Goal: Information Seeking & Learning: Find specific fact

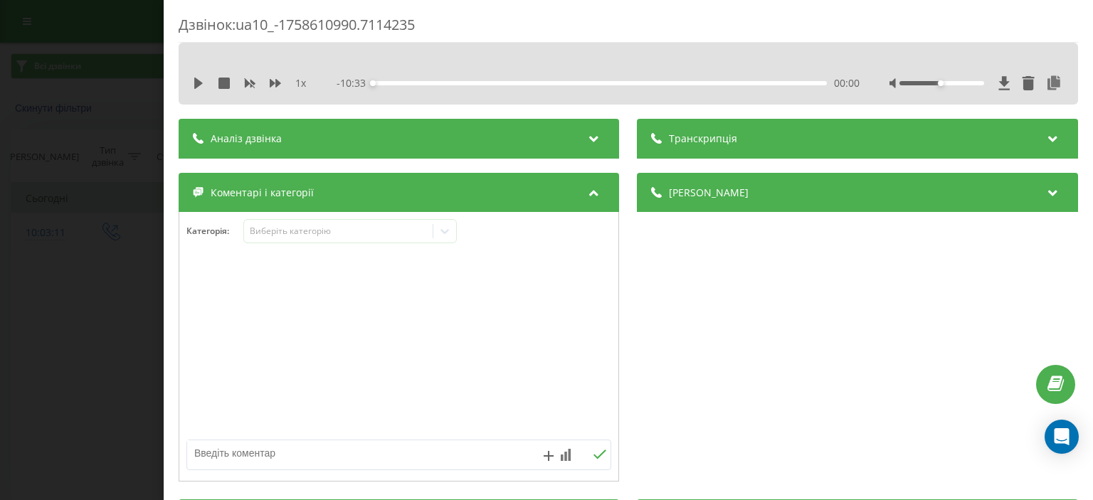
click at [3, 312] on div "Дзвінок : ua10_-1758610990.7114235 1 x - 10:33 00:00 00:00 Транскрипція Для AI-…" at bounding box center [546, 250] width 1093 height 500
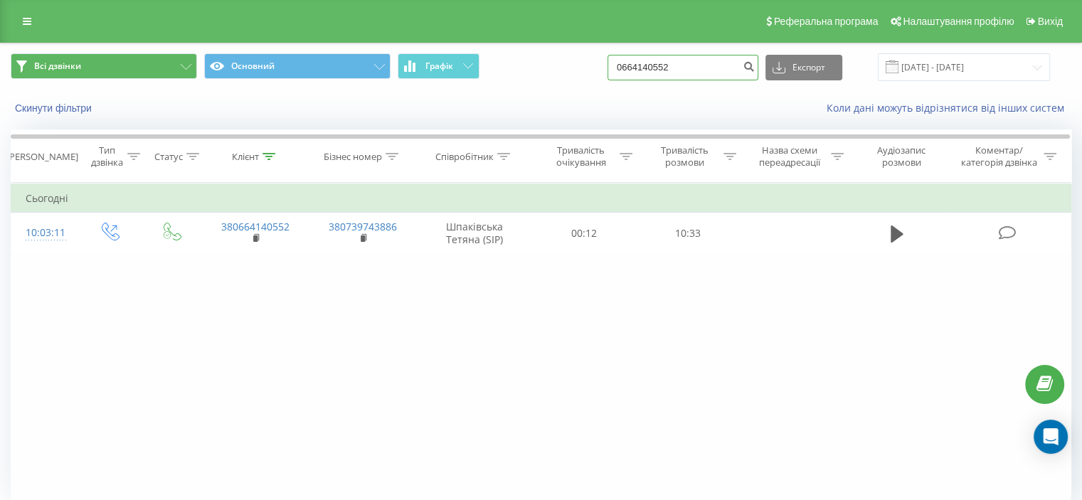
drag, startPoint x: 721, startPoint y: 68, endPoint x: 111, endPoint y: 77, distance: 609.7
click at [119, 70] on div "Всі дзвінки Основний Графік 0664140552 Експорт .csv .xls .xlsx 23.06.2025 - 23.…" at bounding box center [541, 67] width 1061 height 28
paste input "0 (93) 477 43 42"
click at [695, 68] on input "0 (93) 477 43 42" at bounding box center [682, 68] width 151 height 26
click at [680, 68] on input "0 (93) 477 4342" at bounding box center [682, 68] width 151 height 26
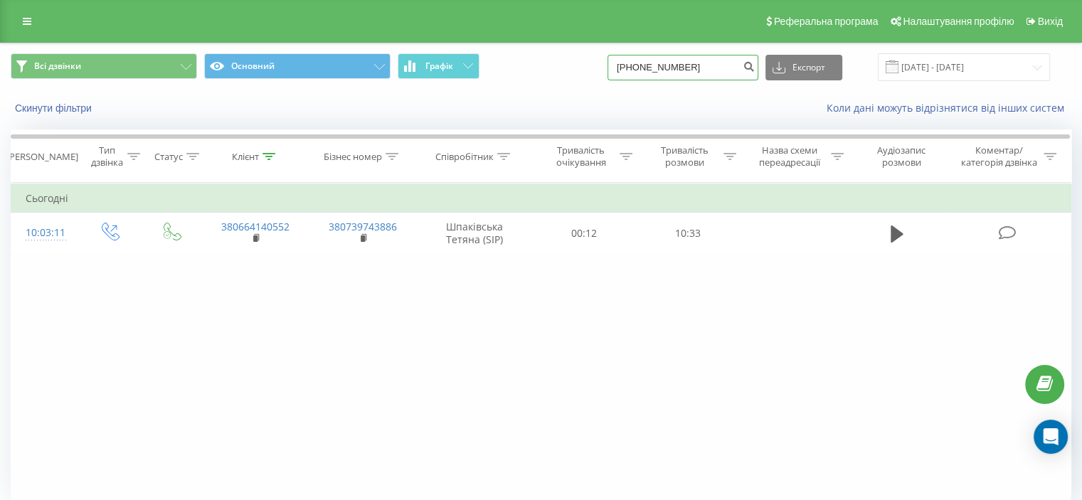
click at [666, 68] on input "0 (93) 4774342" at bounding box center [682, 68] width 151 height 26
click at [664, 68] on input "0 (93) 4774342" at bounding box center [682, 68] width 151 height 26
click at [649, 68] on input "0 (934774342" at bounding box center [682, 68] width 151 height 26
type input "0934774342"
click at [755, 68] on icon "submit" at bounding box center [749, 64] width 12 height 9
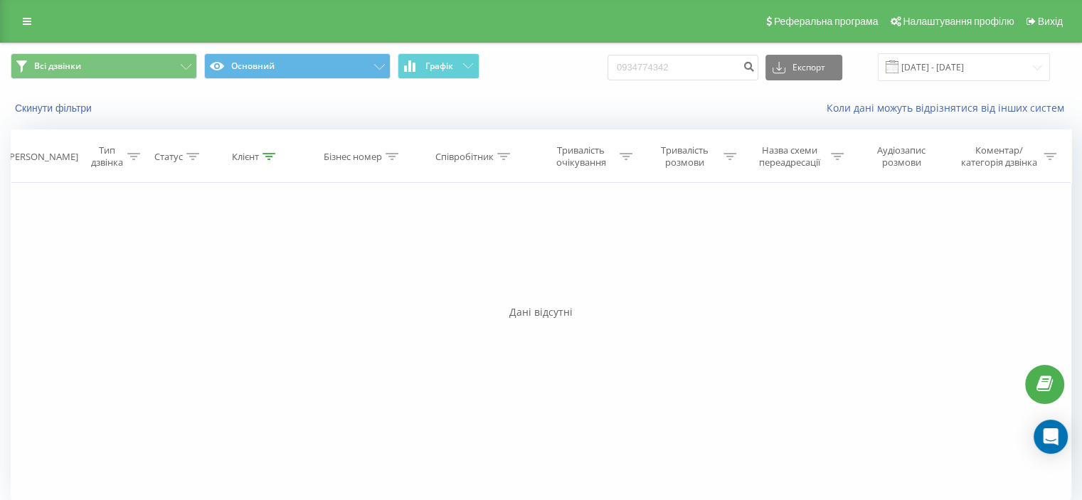
click at [256, 322] on div "Фільтрувати за умовою Дорівнює Введіть значення Скасувати OK Фільтрувати за умо…" at bounding box center [541, 343] width 1061 height 320
drag, startPoint x: 693, startPoint y: 68, endPoint x: 171, endPoint y: 112, distance: 523.3
click at [176, 110] on div "Всі дзвінки Основний Графік 0934774342 Експорт .csv .xls .xlsx 23.06.2025 - 23.…" at bounding box center [541, 84] width 1080 height 82
paste input "0934774342"
type input "0934774342"
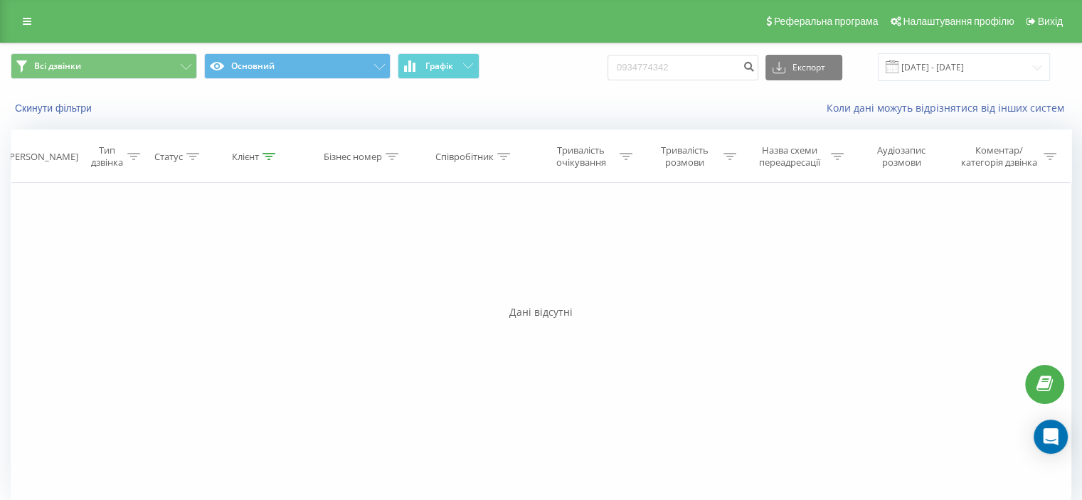
click at [60, 253] on div "Фільтрувати за умовою Дорівнює Введіть значення Скасувати OK Фільтрувати за умо…" at bounding box center [541, 343] width 1061 height 320
click at [42, 298] on div "Фільтрувати за умовою Дорівнює Введіть значення Скасувати OK Фільтрувати за умо…" at bounding box center [541, 343] width 1061 height 320
click at [956, 215] on div "Фільтрувати за умовою Дорівнює Введіть значення Скасувати OK Фільтрувати за умо…" at bounding box center [541, 343] width 1061 height 320
